Goal: Communication & Community: Answer question/provide support

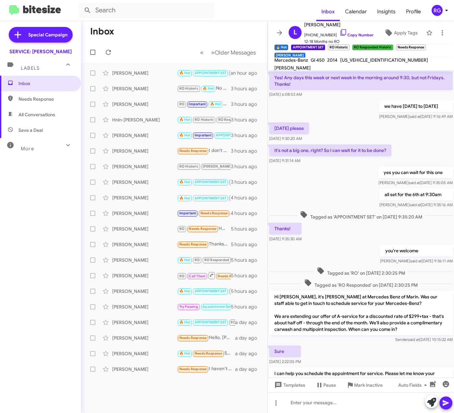
scroll to position [152, 0]
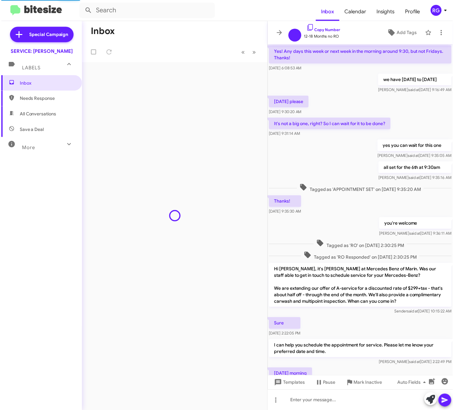
scroll to position [152, 0]
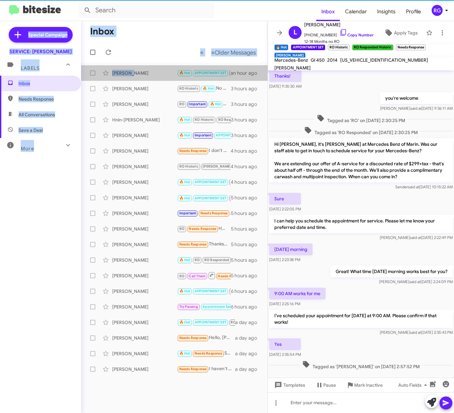
drag, startPoint x: 102, startPoint y: 64, endPoint x: 14, endPoint y: 44, distance: 90.4
click at [14, 44] on mat-sidenav-container "Special Campaign SERVICE: Mercedes Marin Labels Inbox Needs Response All Conver…" at bounding box center [227, 217] width 454 height 392
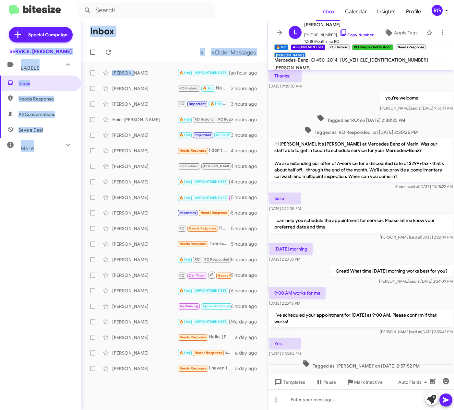
click at [146, 44] on mat-toolbar-row "« Previous » Next Older Messages" at bounding box center [174, 52] width 187 height 21
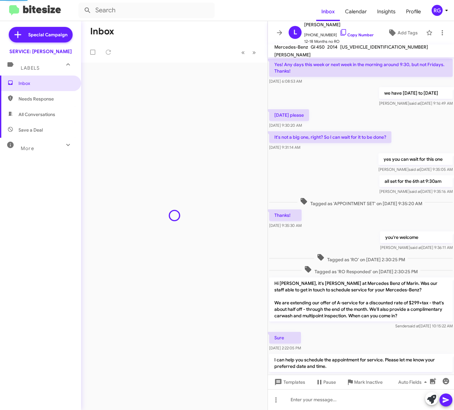
scroll to position [168, 0]
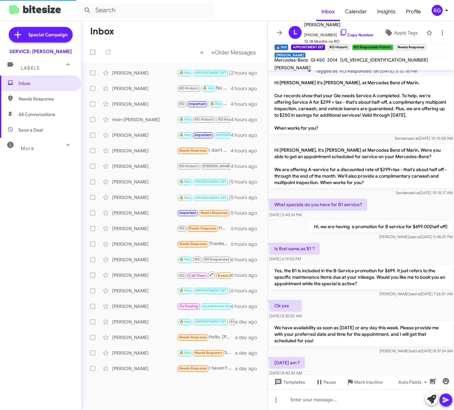
scroll to position [311, 0]
